Goal: Find specific page/section: Find specific page/section

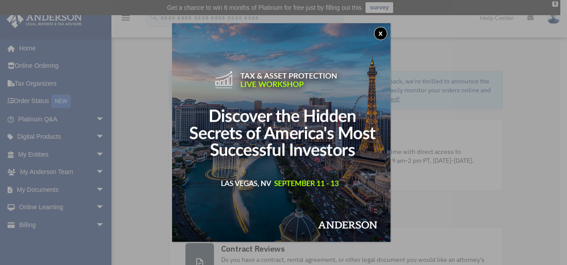
click at [382, 32] on button "x" at bounding box center [380, 33] width 13 height 13
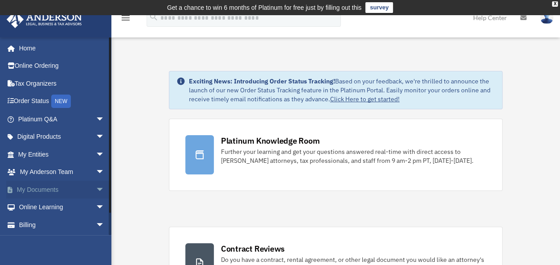
click at [75, 188] on link "My Documents arrow_drop_down" at bounding box center [62, 190] width 112 height 18
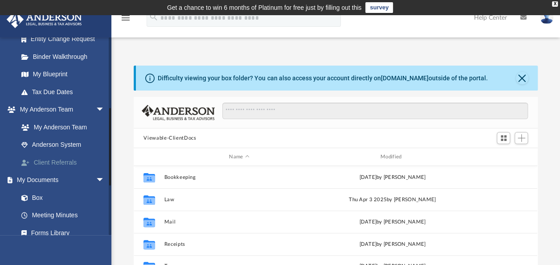
scroll to position [178, 0]
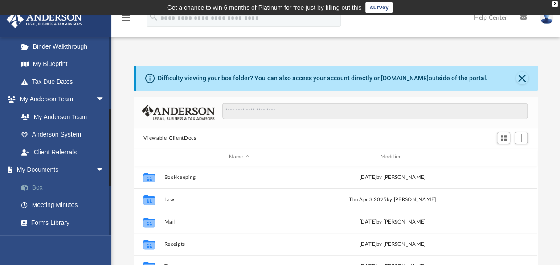
click at [36, 187] on link "Box" at bounding box center [65, 187] width 106 height 18
click at [37, 186] on link "Box" at bounding box center [65, 187] width 106 height 18
click at [525, 74] on button "Close" at bounding box center [522, 78] width 12 height 12
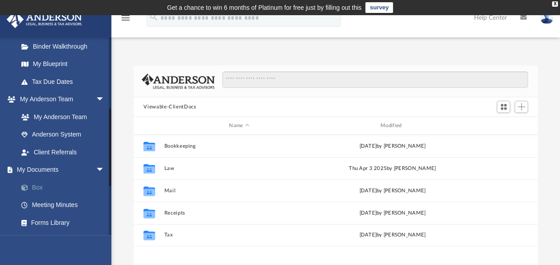
click at [41, 186] on link "Box" at bounding box center [65, 187] width 106 height 18
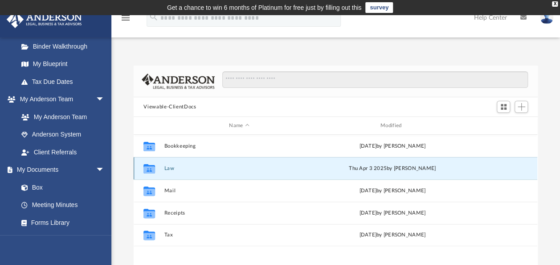
click at [167, 167] on button "Law" at bounding box center [239, 168] width 150 height 6
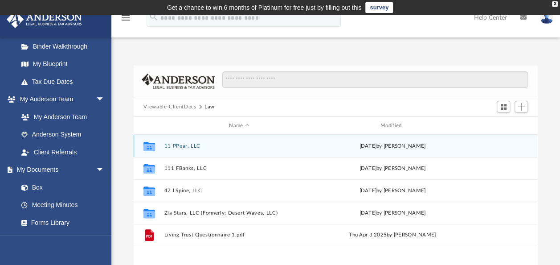
click at [192, 146] on button "11 PPear, LLC" at bounding box center [239, 146] width 150 height 6
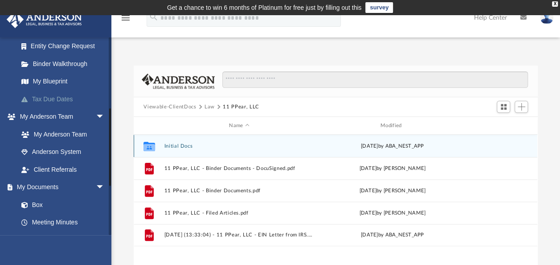
scroll to position [89, 0]
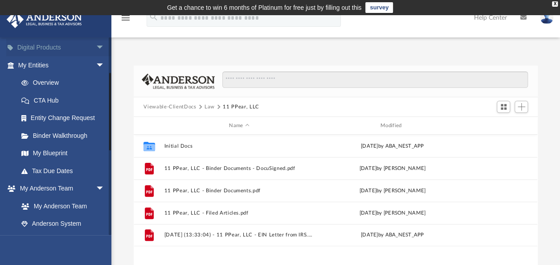
click at [41, 47] on link "Digital Products arrow_drop_down" at bounding box center [62, 48] width 112 height 18
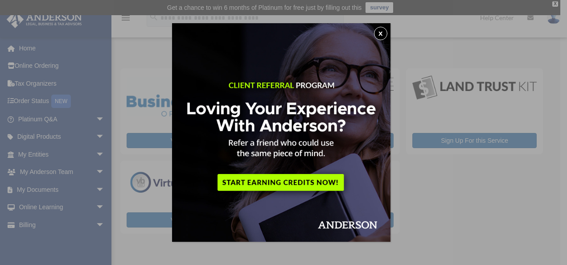
click at [382, 31] on button "x" at bounding box center [380, 33] width 13 height 13
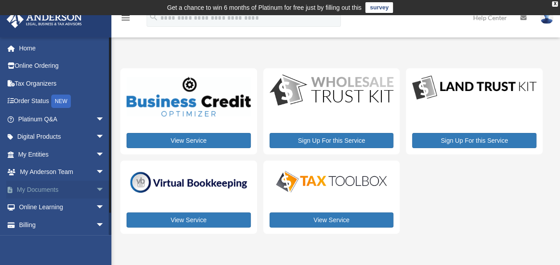
click at [96, 189] on span "arrow_drop_down" at bounding box center [105, 190] width 18 height 18
click at [38, 207] on link "Box" at bounding box center [65, 207] width 106 height 18
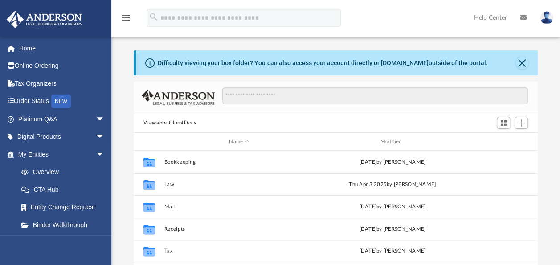
scroll to position [196, 397]
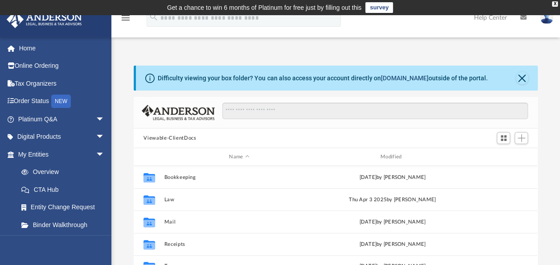
click at [406, 77] on link "[DOMAIN_NAME]" at bounding box center [405, 77] width 48 height 7
click at [548, 20] on img at bounding box center [546, 17] width 13 height 13
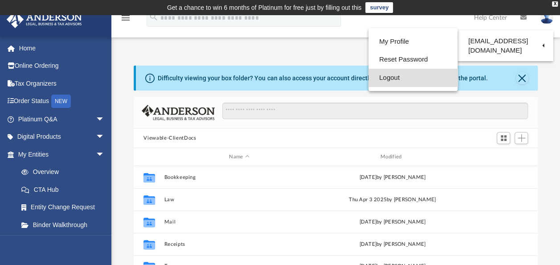
click at [392, 76] on link "Logout" at bounding box center [413, 78] width 89 height 18
